Goal: Task Accomplishment & Management: Manage account settings

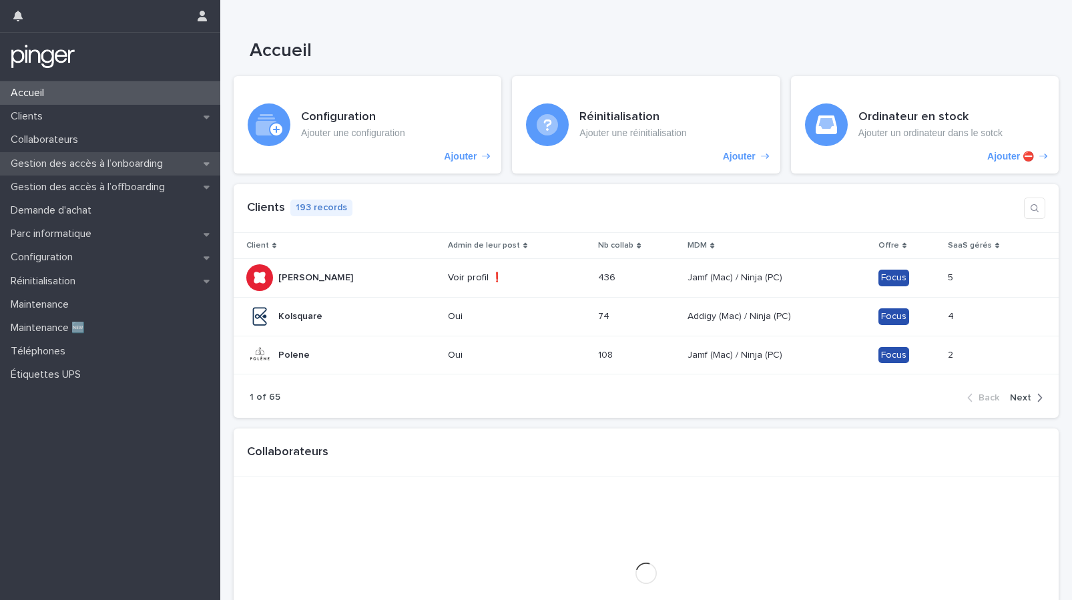
click at [152, 162] on p "Gestion des accès à l’onboarding" at bounding box center [89, 164] width 168 height 13
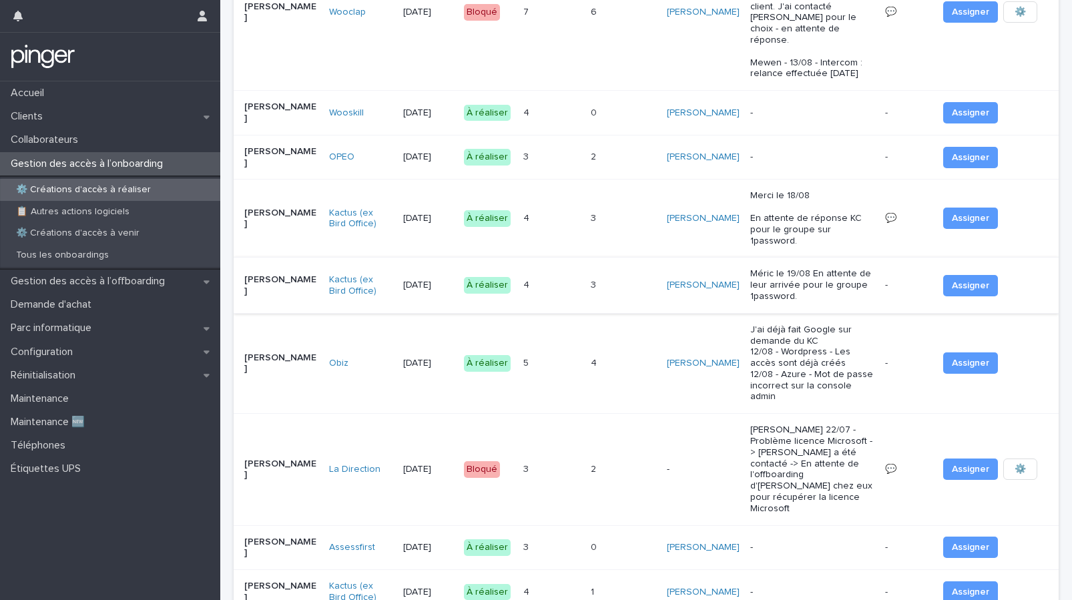
scroll to position [208, 0]
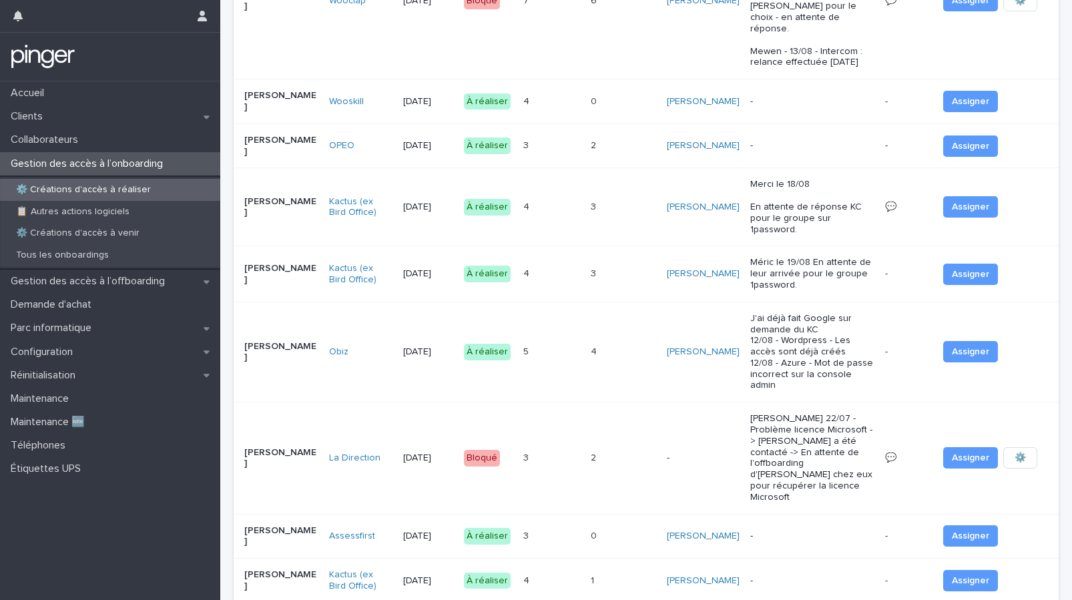
click at [567, 137] on div "3 3" at bounding box center [551, 146] width 57 height 22
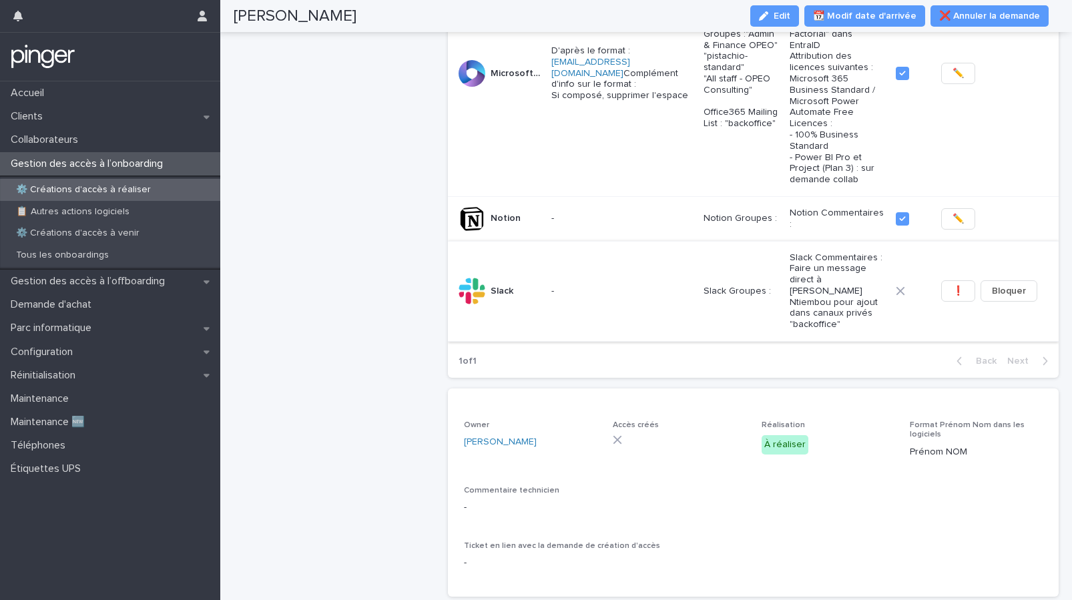
scroll to position [398, 0]
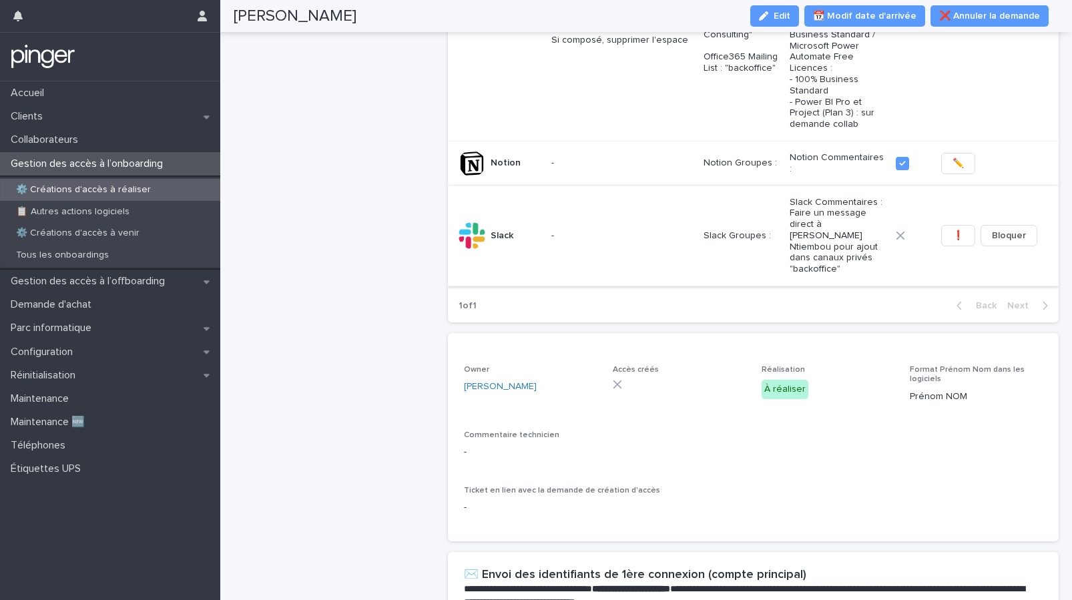
click at [952, 242] on span "❗" at bounding box center [957, 235] width 11 height 13
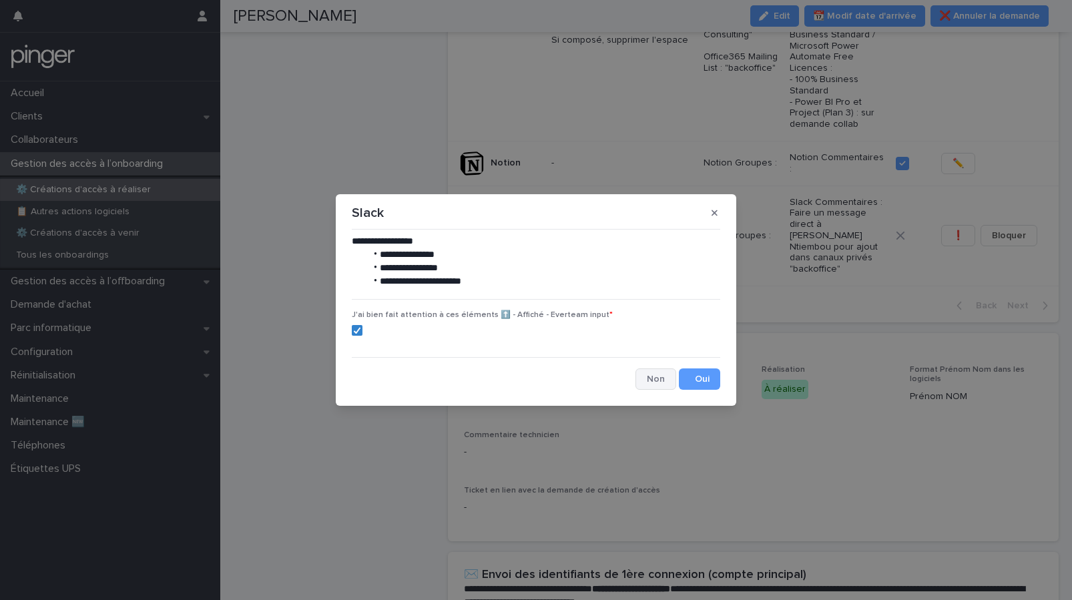
click at [658, 370] on button "Cancel" at bounding box center [655, 378] width 41 height 21
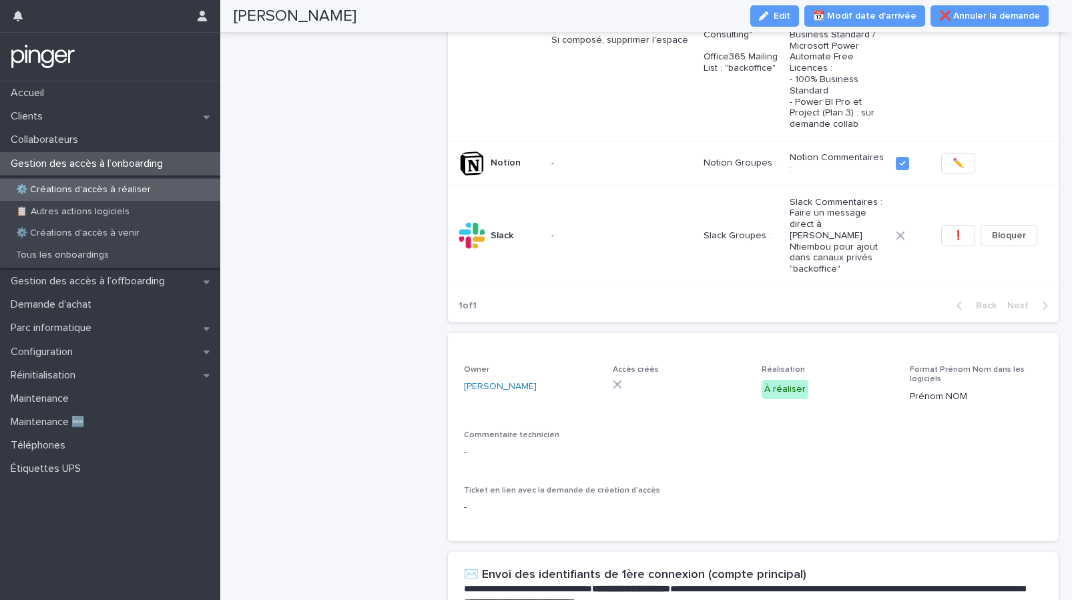
click at [137, 188] on p "⚙️ Créations d'accès à réaliser" at bounding box center [83, 189] width 156 height 11
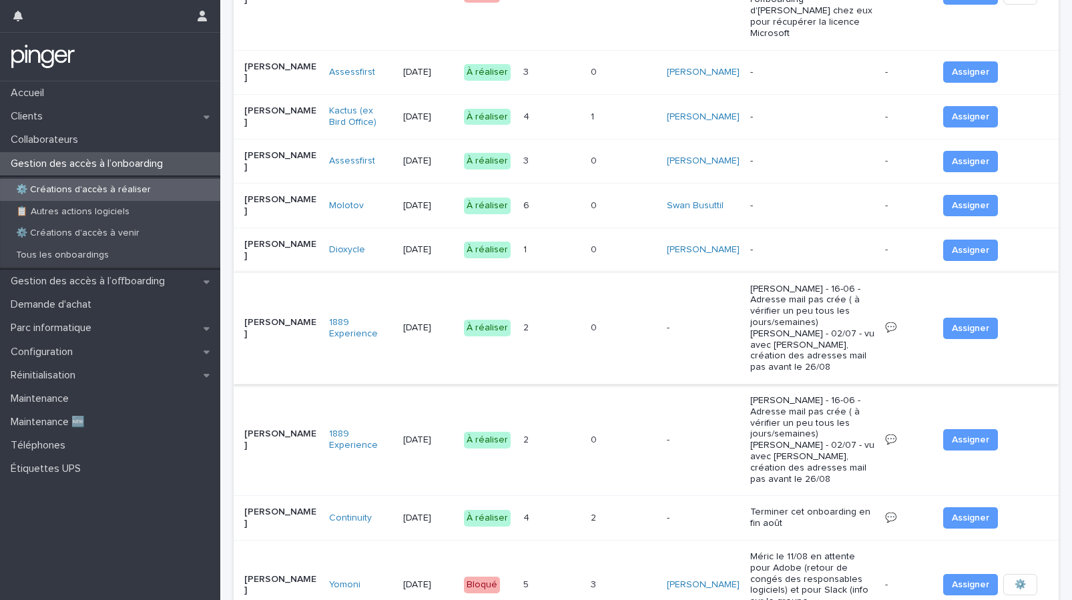
scroll to position [535, 0]
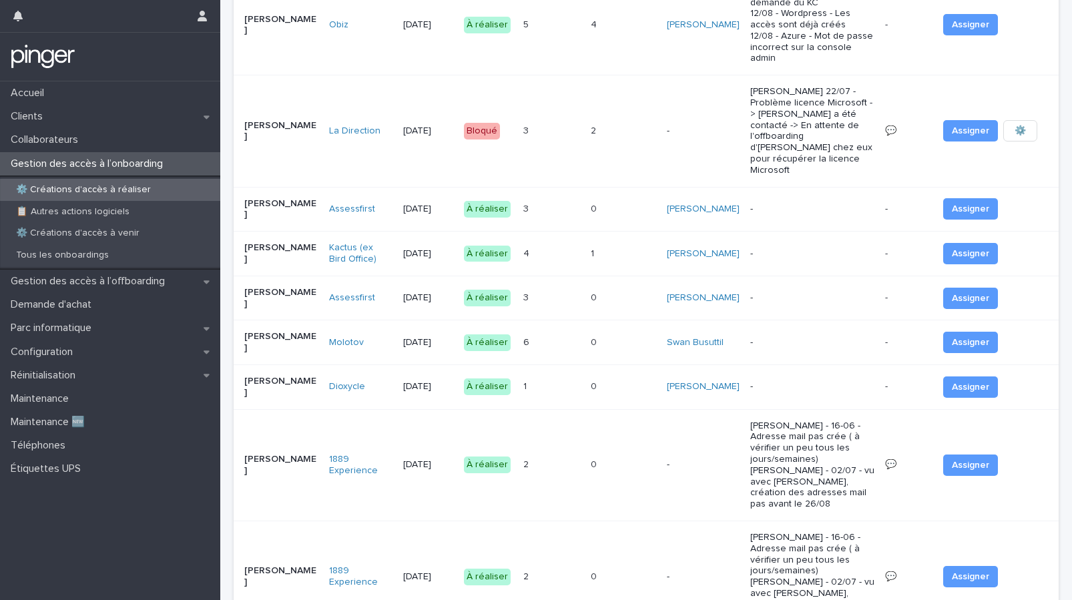
click at [287, 370] on div "[PERSON_NAME]" at bounding box center [281, 386] width 74 height 33
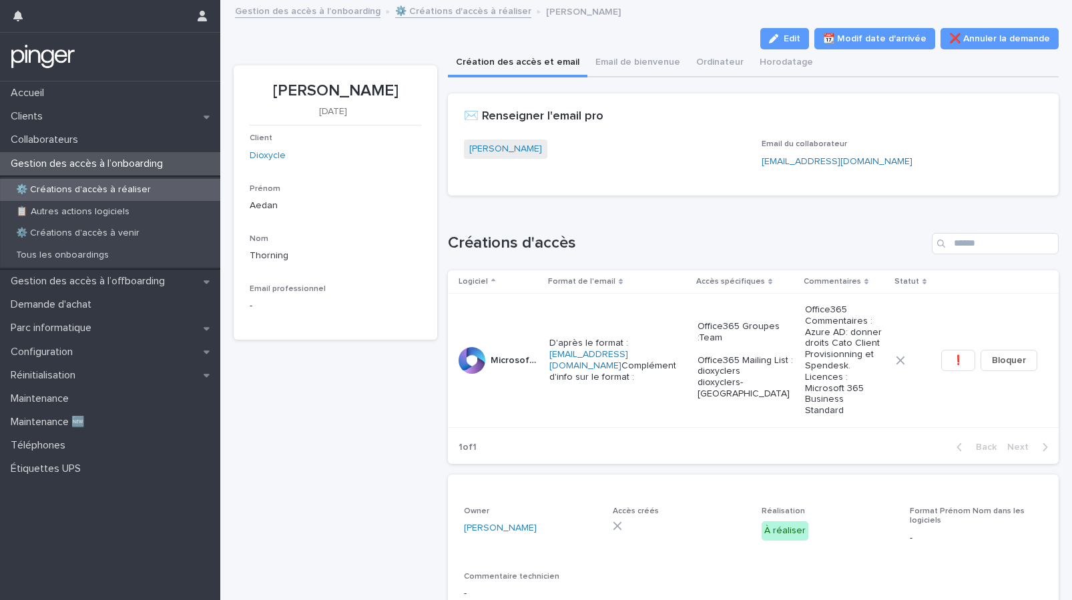
click at [111, 185] on p "⚙️ Créations d'accès à réaliser" at bounding box center [83, 189] width 156 height 11
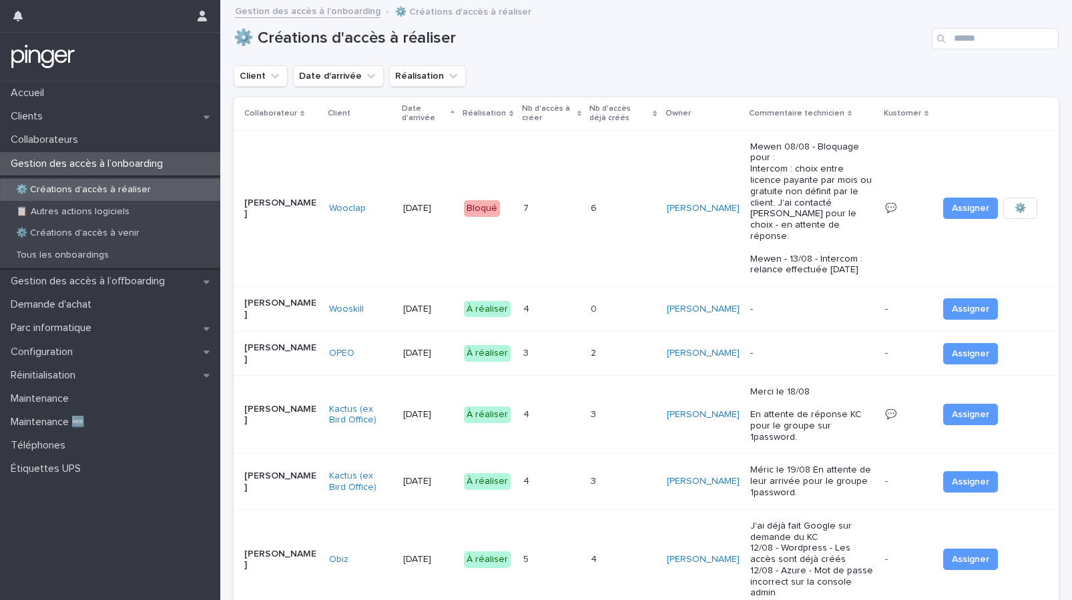
click at [373, 348] on div "OPEO" at bounding box center [360, 353] width 63 height 11
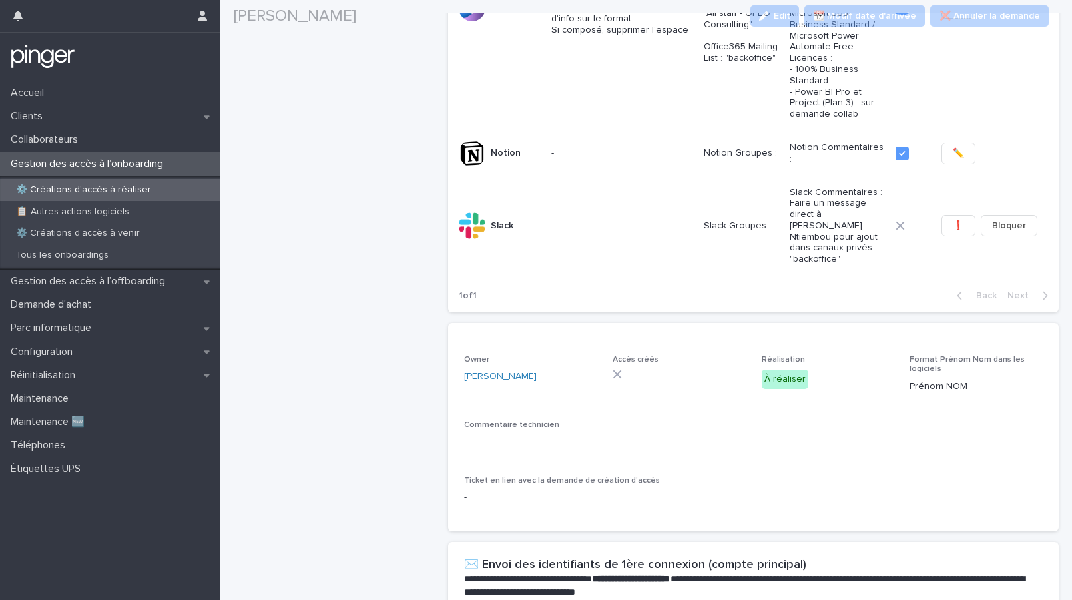
scroll to position [453, 0]
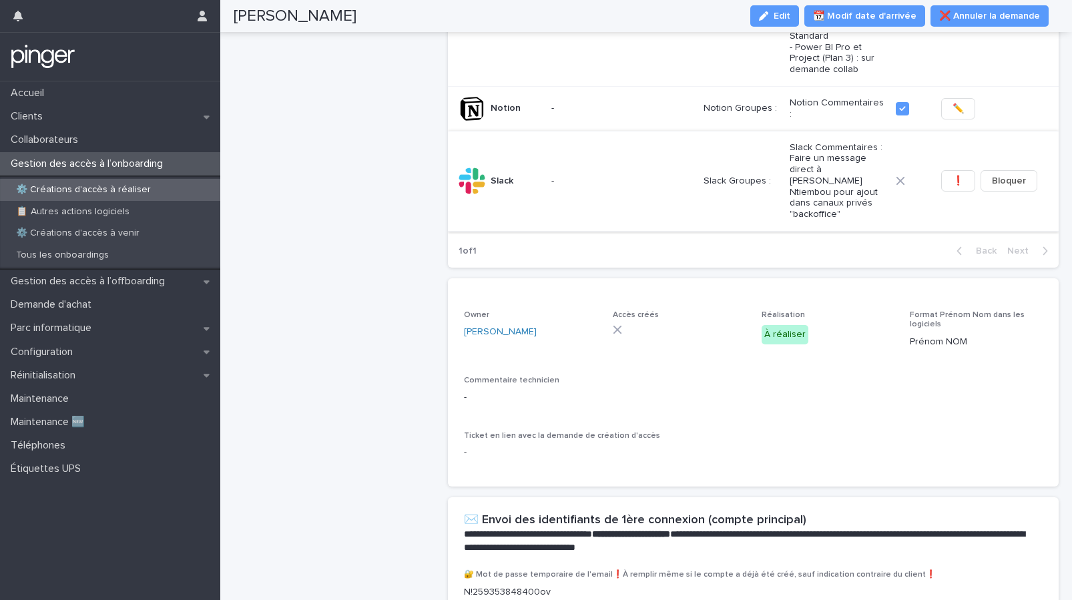
click at [952, 188] on span "❗" at bounding box center [957, 180] width 11 height 13
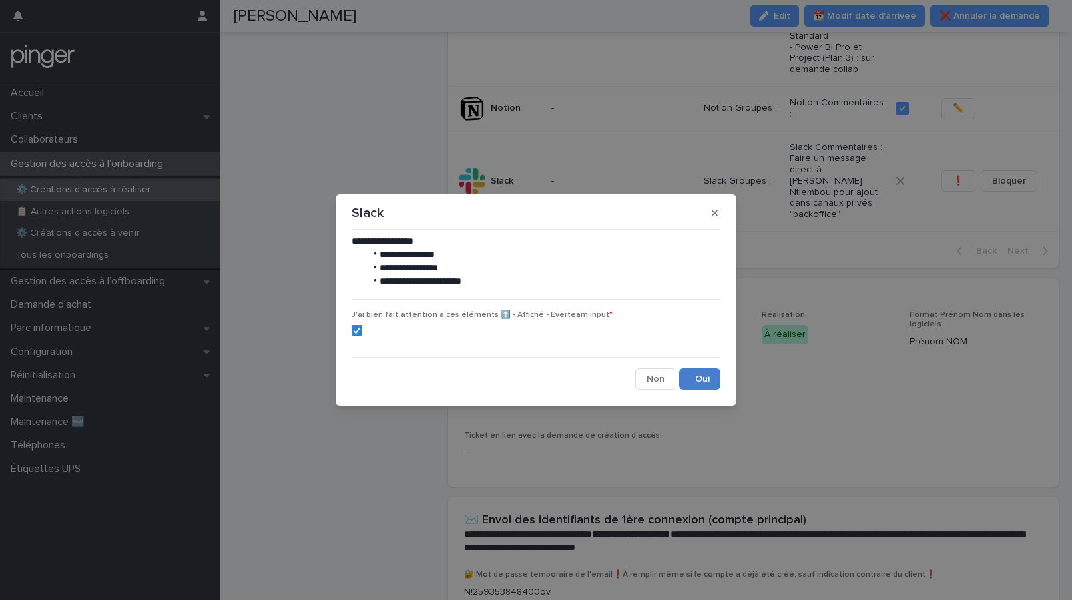
click at [705, 384] on button "Save" at bounding box center [699, 378] width 41 height 21
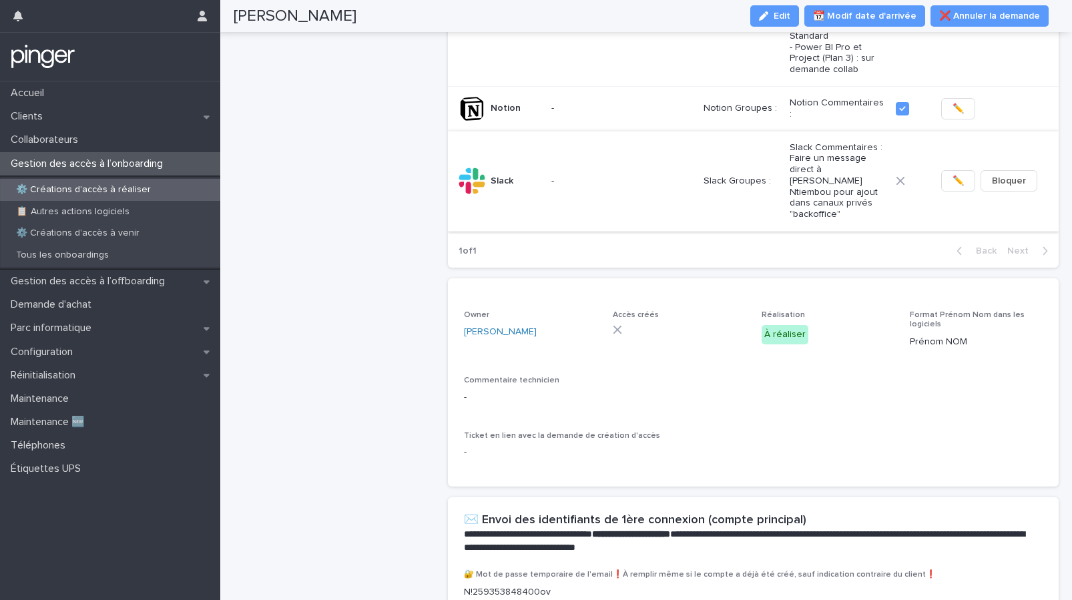
click at [952, 188] on span "✏️" at bounding box center [957, 180] width 11 height 13
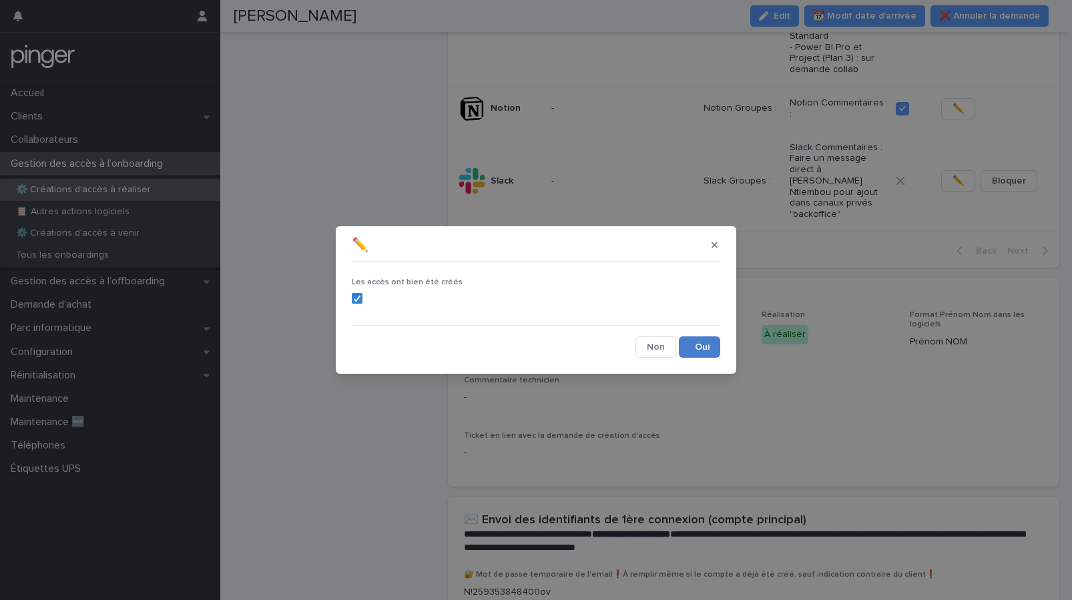
click at [703, 349] on button "Save" at bounding box center [699, 346] width 41 height 21
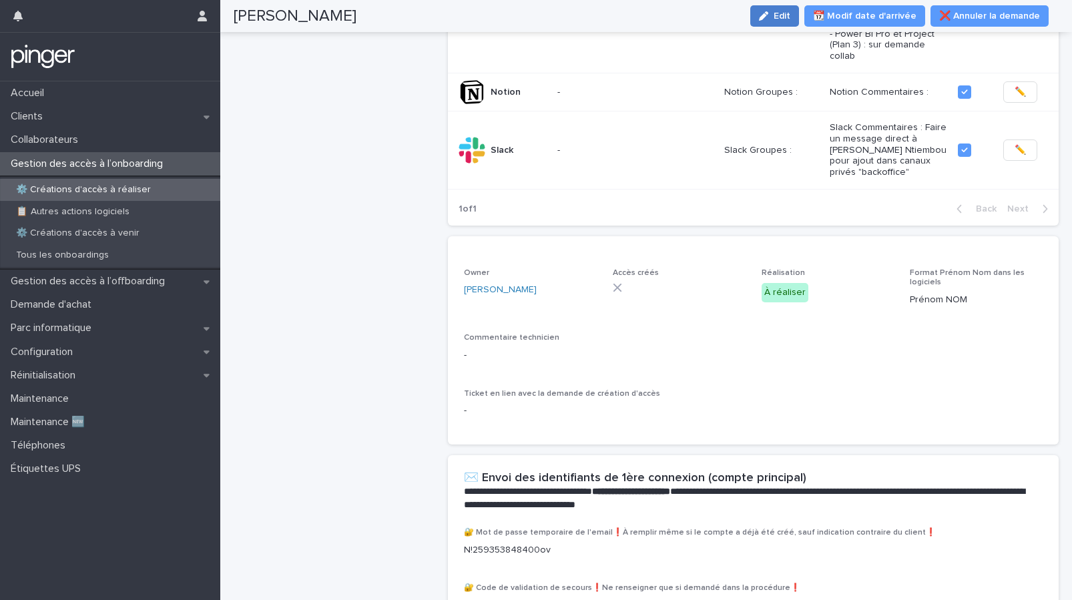
click at [793, 22] on button "Edit" at bounding box center [774, 15] width 49 height 21
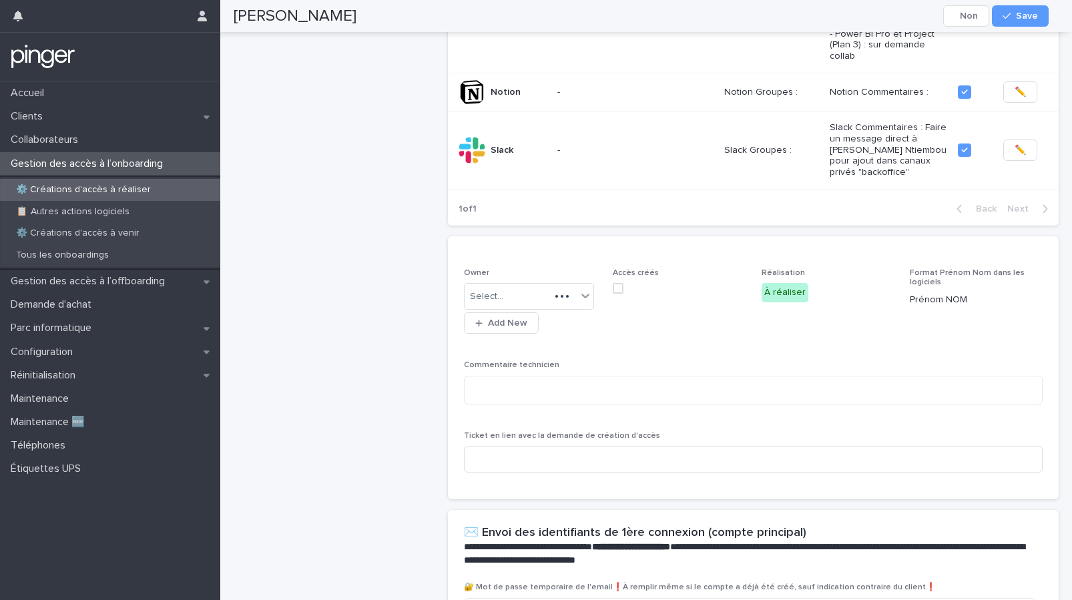
scroll to position [453, 0]
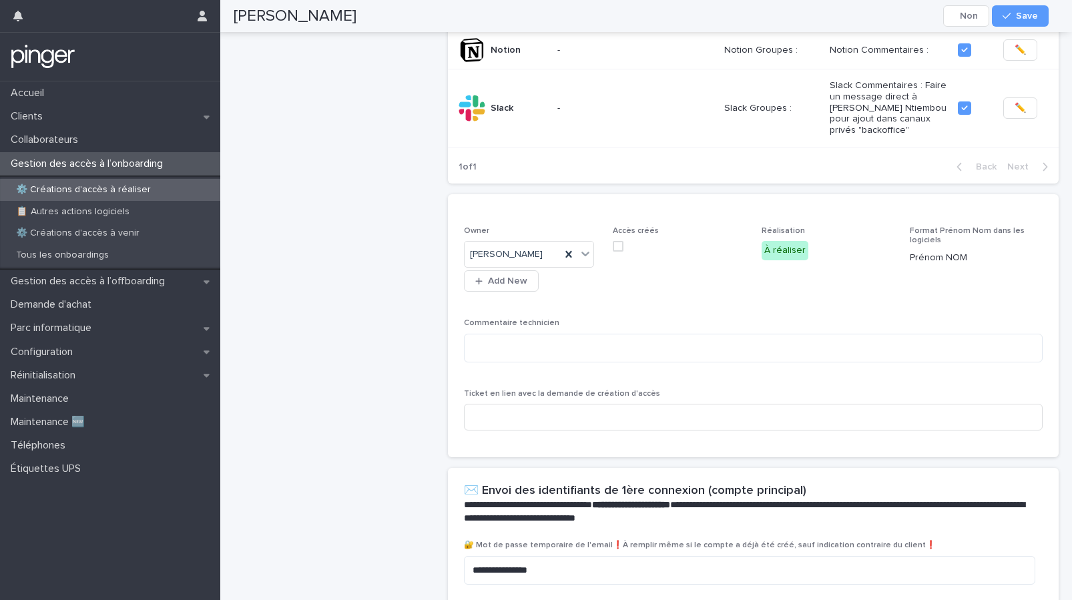
click at [614, 252] on span at bounding box center [618, 246] width 11 height 11
click at [1037, 15] on span "Save" at bounding box center [1027, 15] width 22 height 9
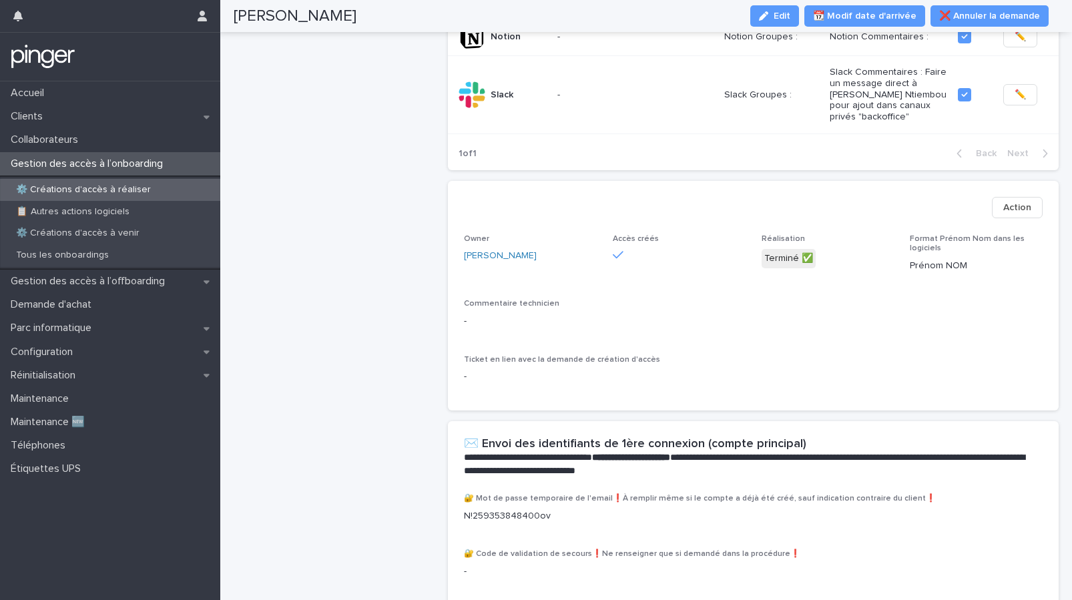
scroll to position [523, 0]
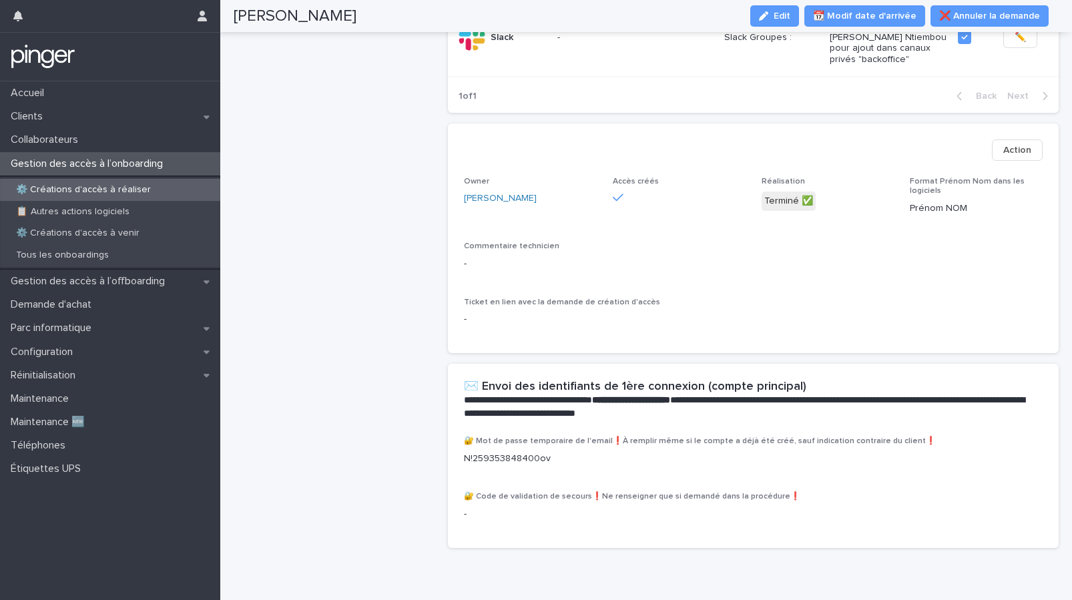
click at [124, 165] on p "Gestion des accès à l’onboarding" at bounding box center [89, 164] width 168 height 13
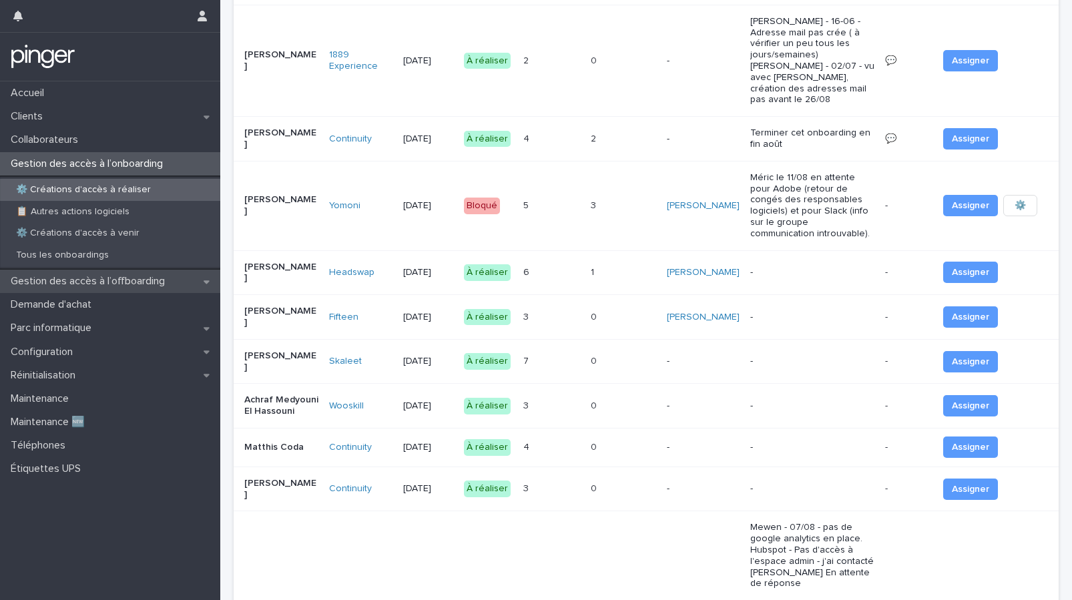
scroll to position [834, 0]
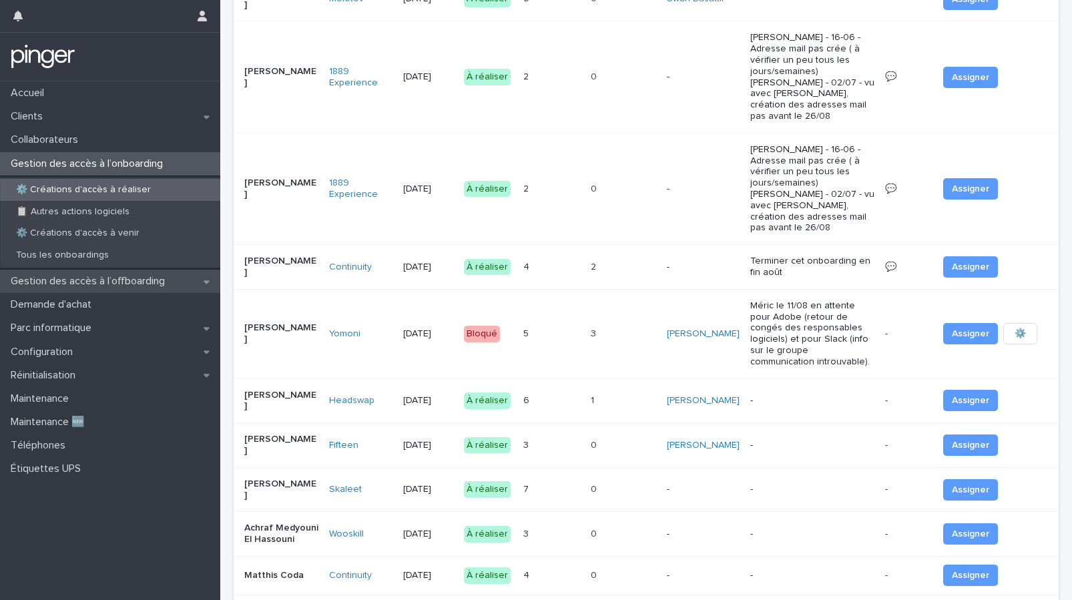
click at [119, 282] on p "Gestion des accès à l’offboarding" at bounding box center [90, 281] width 170 height 13
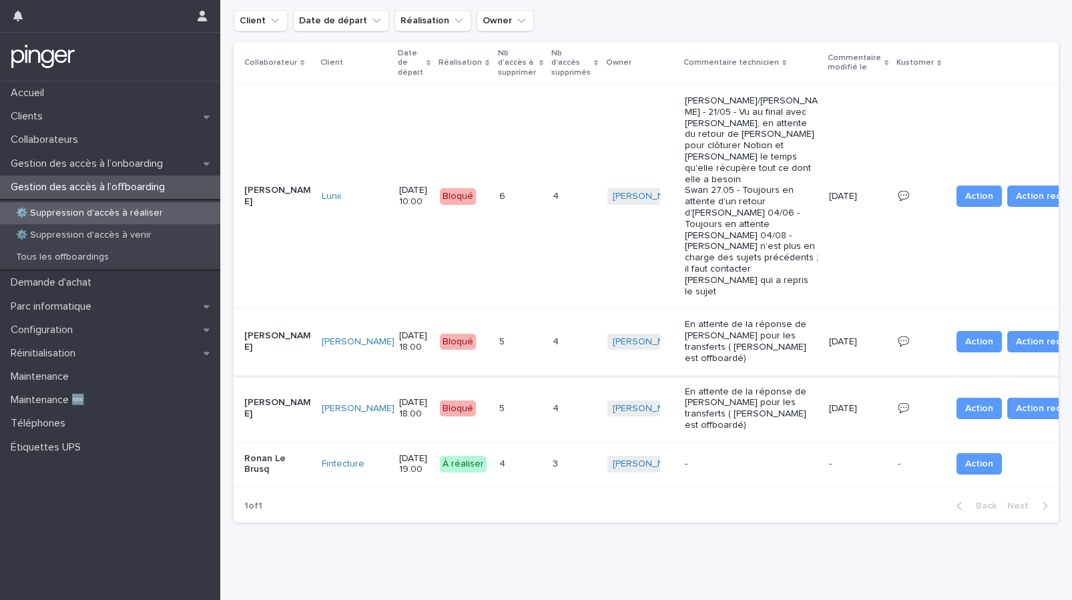
scroll to position [180, 0]
click at [137, 170] on div "Gestion des accès à l’onboarding" at bounding box center [110, 163] width 220 height 23
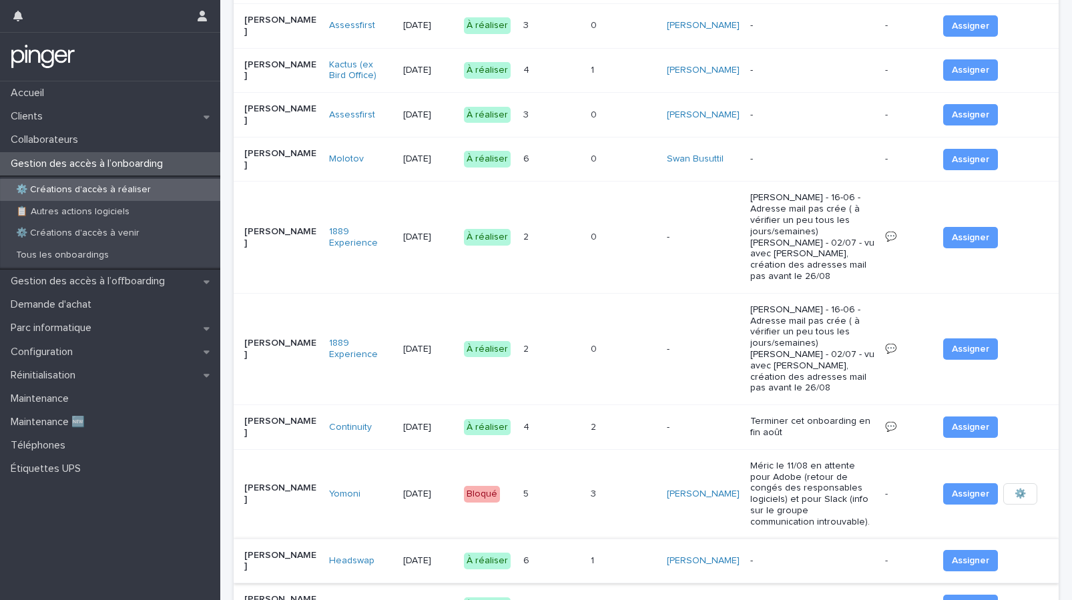
scroll to position [832, 0]
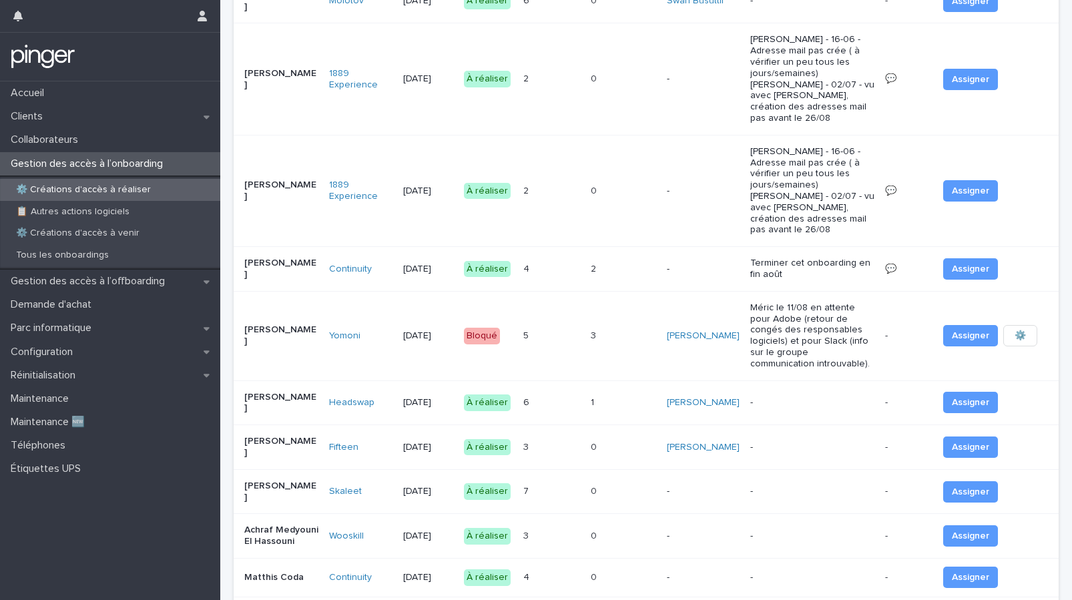
click at [551, 397] on p at bounding box center [541, 402] width 37 height 11
